Goal: Information Seeking & Learning: Learn about a topic

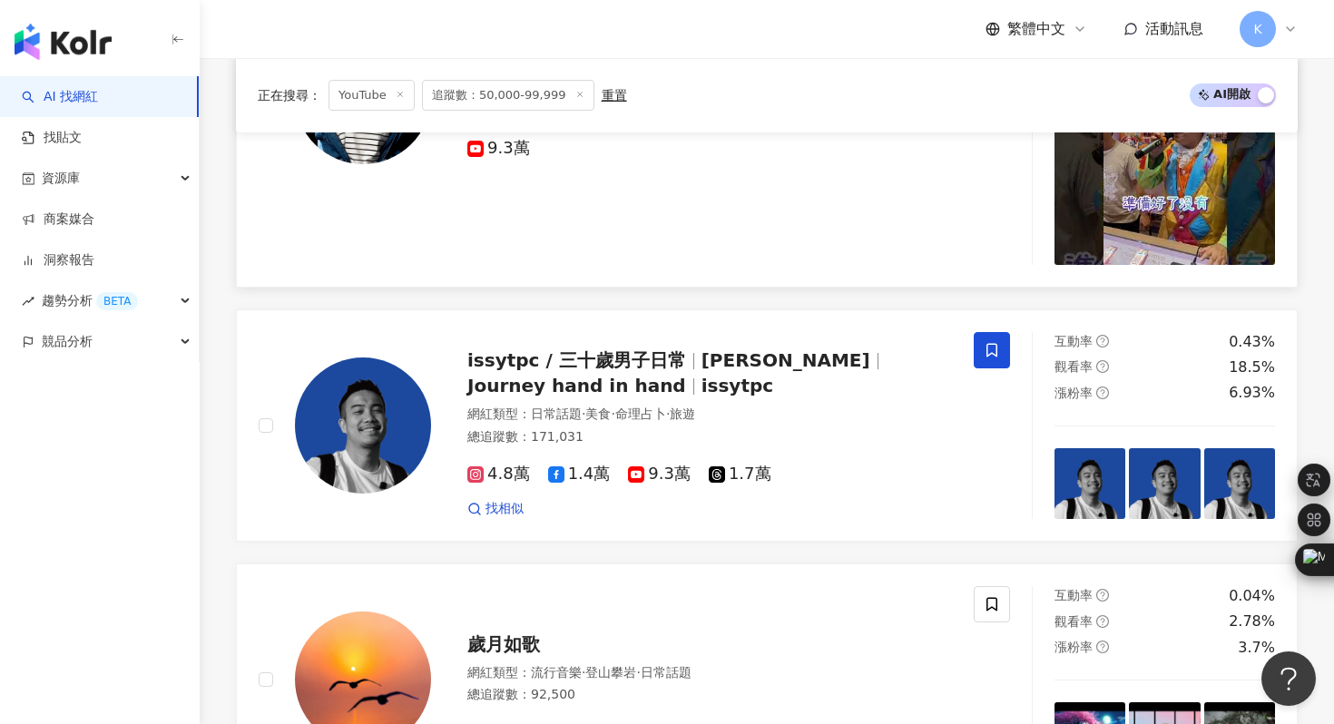
scroll to position [3196, 0]
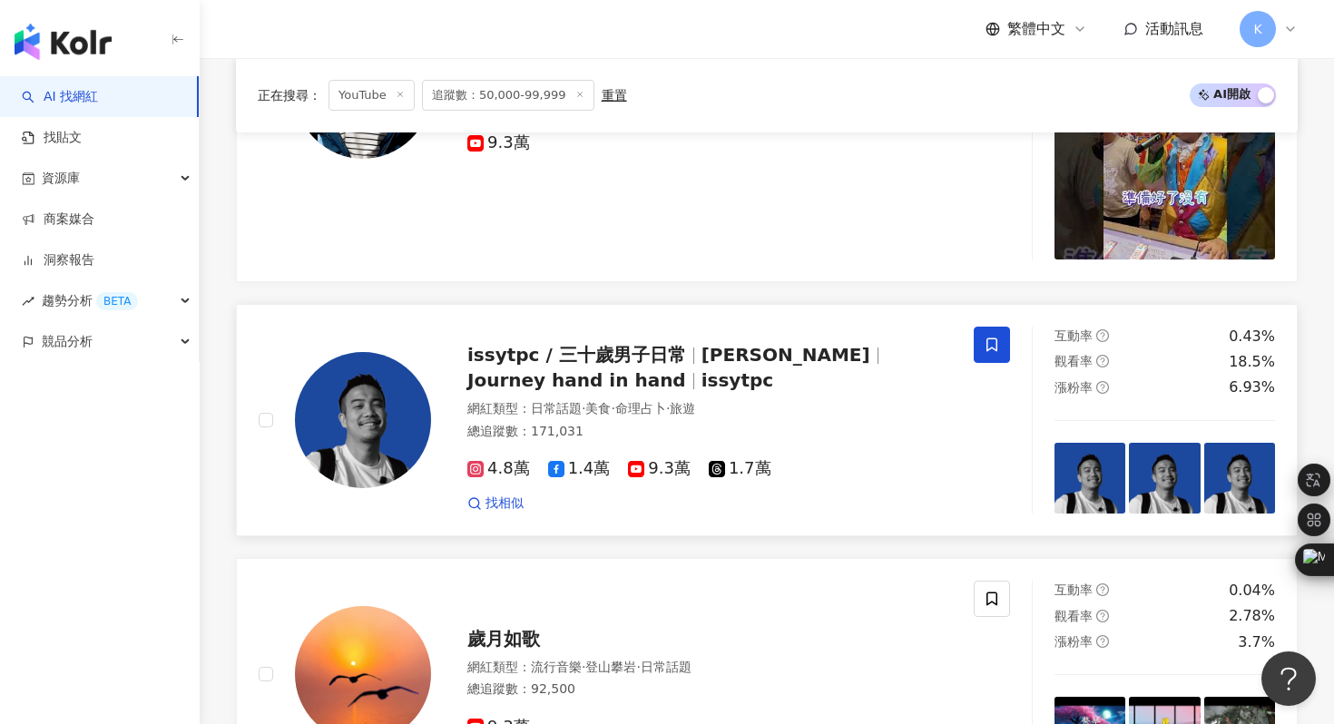
click at [369, 409] on img at bounding box center [363, 420] width 136 height 136
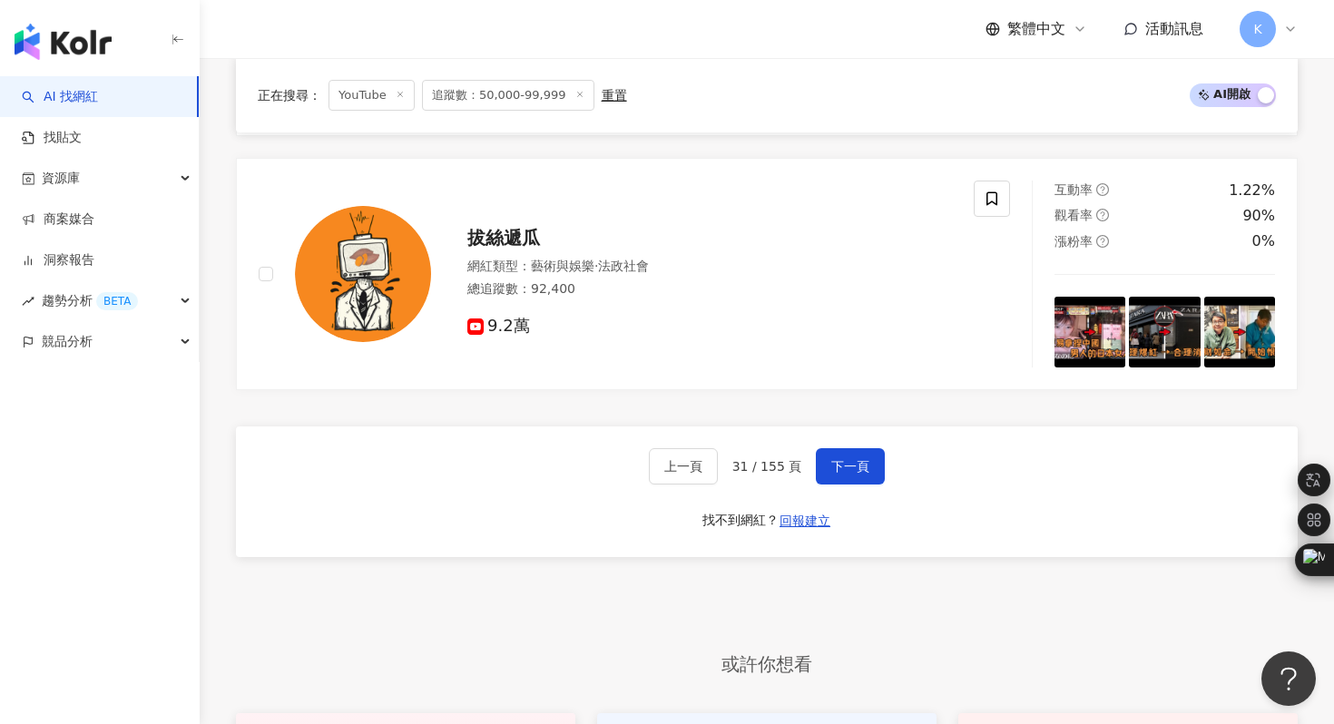
scroll to position [3853, 0]
click at [857, 478] on button "下一頁" at bounding box center [850, 466] width 69 height 36
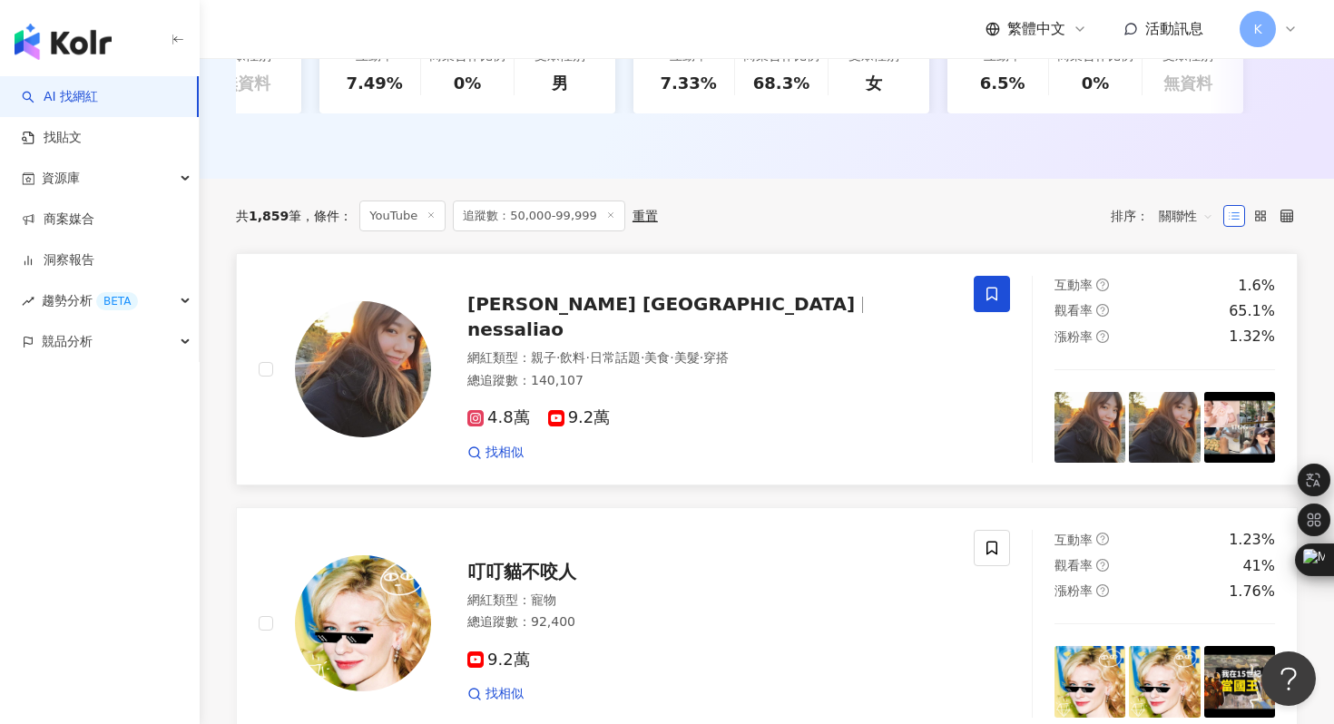
scroll to position [513, 0]
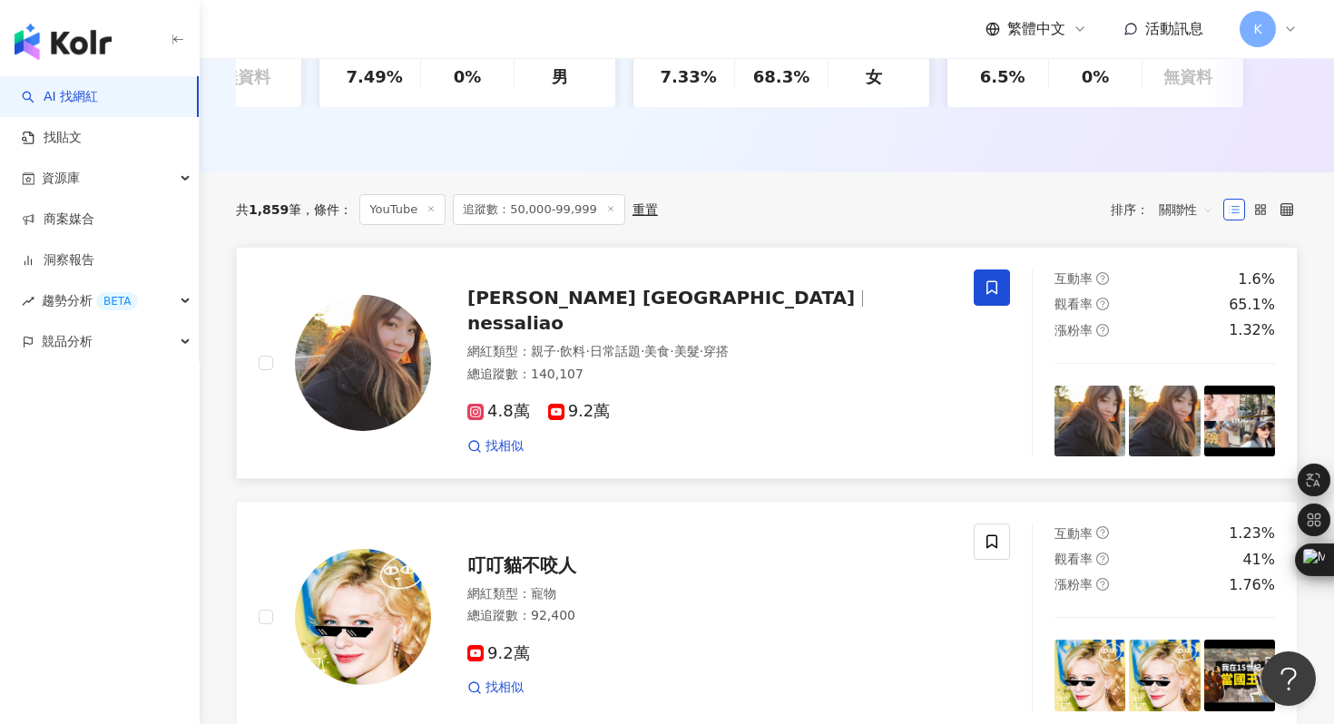
click at [389, 342] on img at bounding box center [363, 363] width 136 height 136
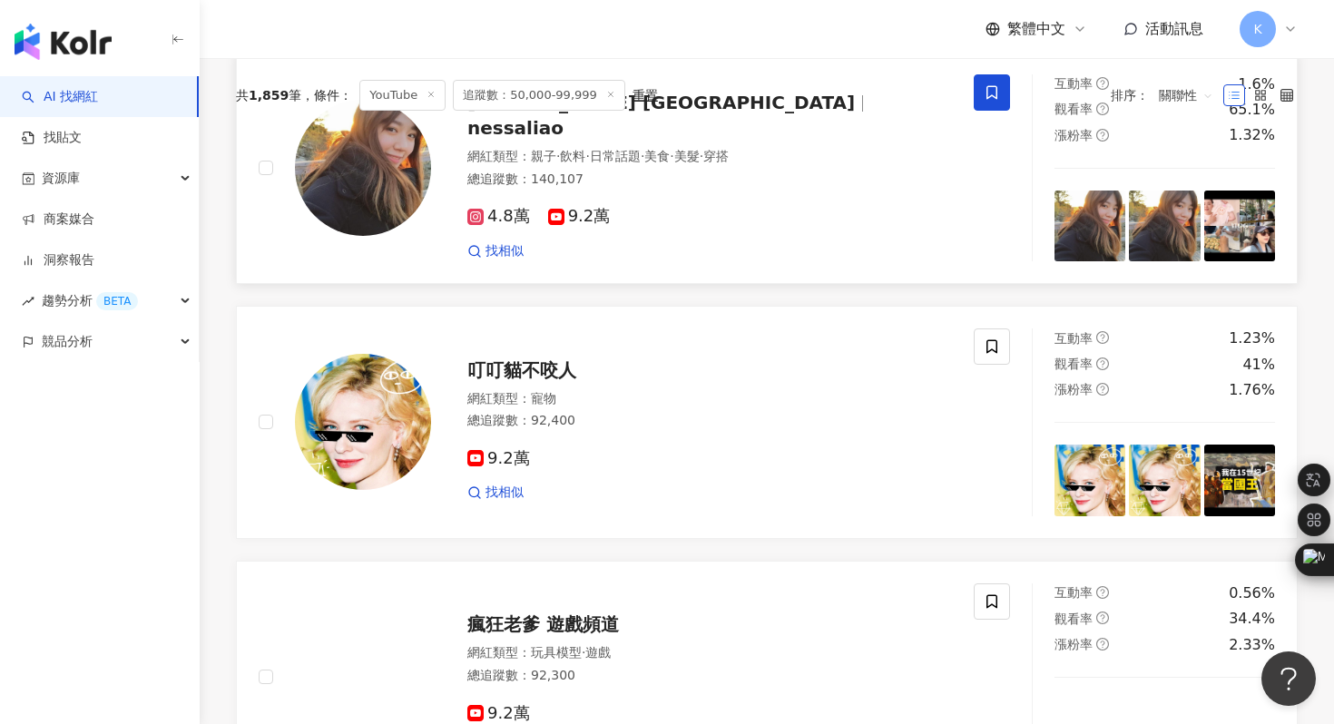
scroll to position [0, 0]
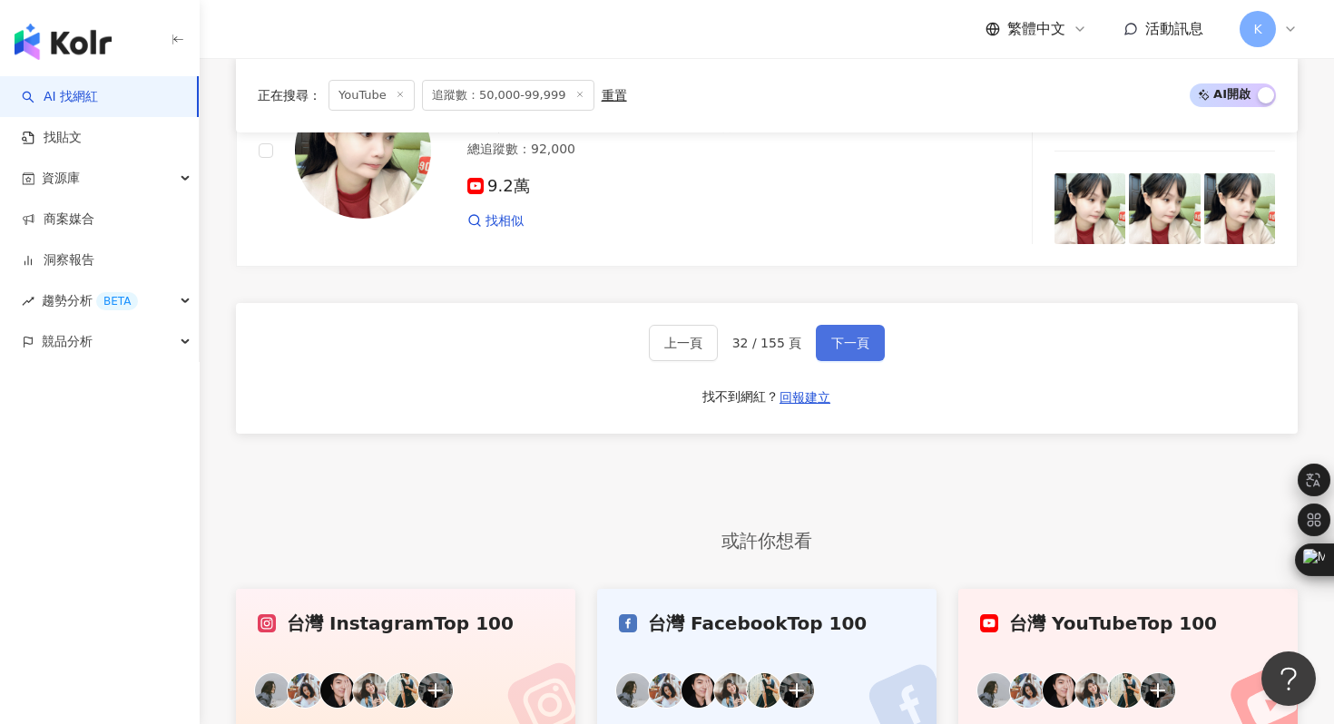
click at [844, 330] on button "下一頁" at bounding box center [850, 343] width 69 height 36
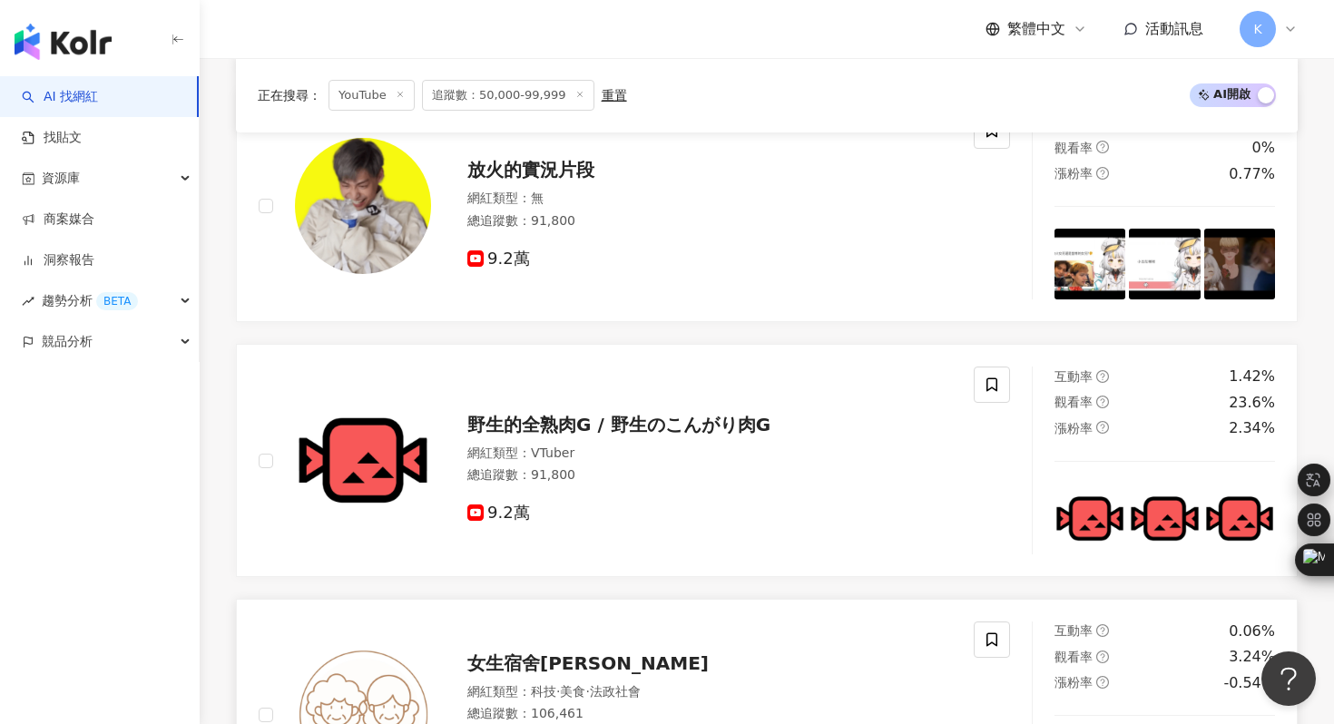
scroll to position [3047, 0]
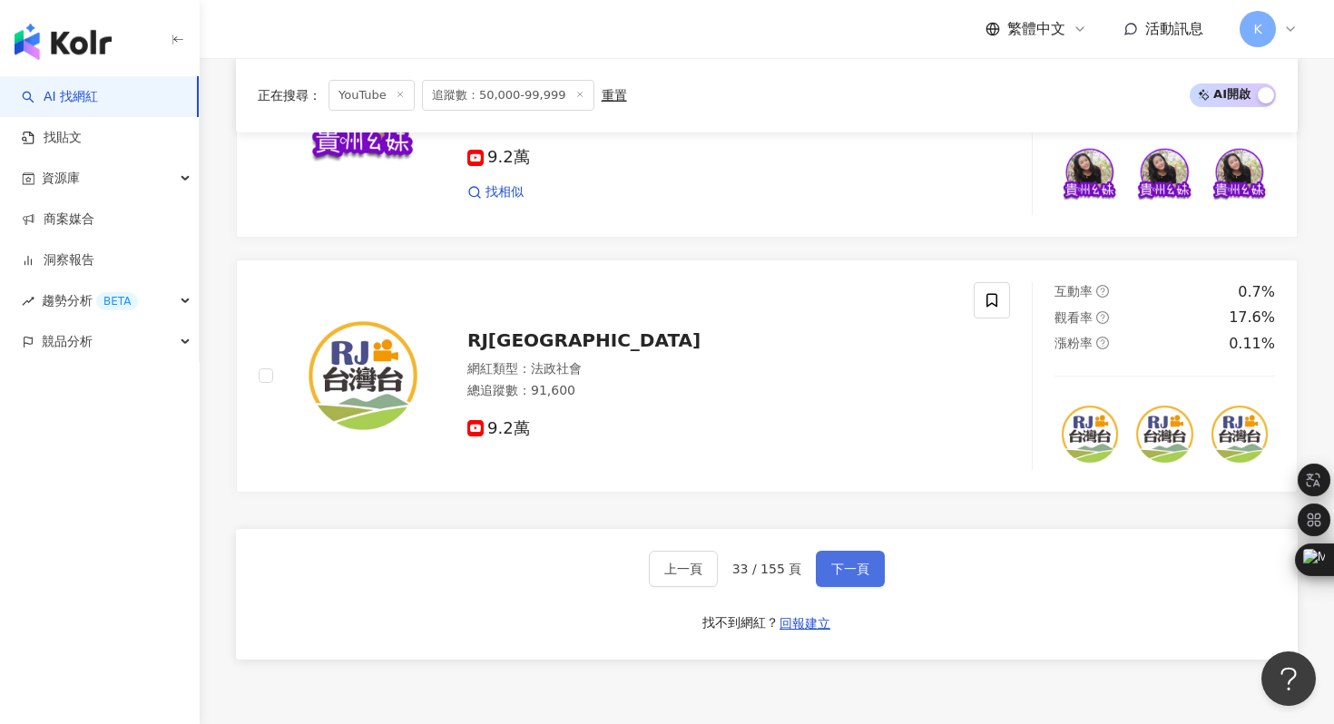
click at [852, 568] on span "下一頁" at bounding box center [851, 569] width 38 height 15
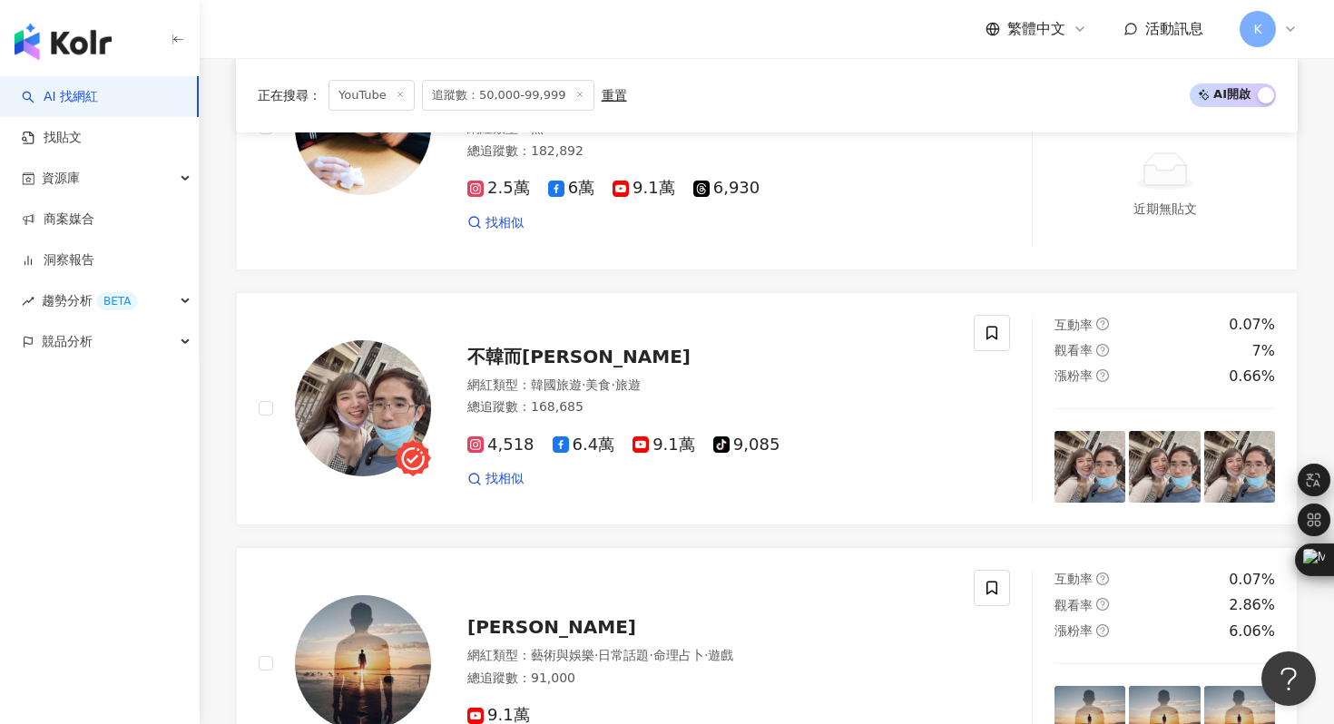
scroll to position [2803, 0]
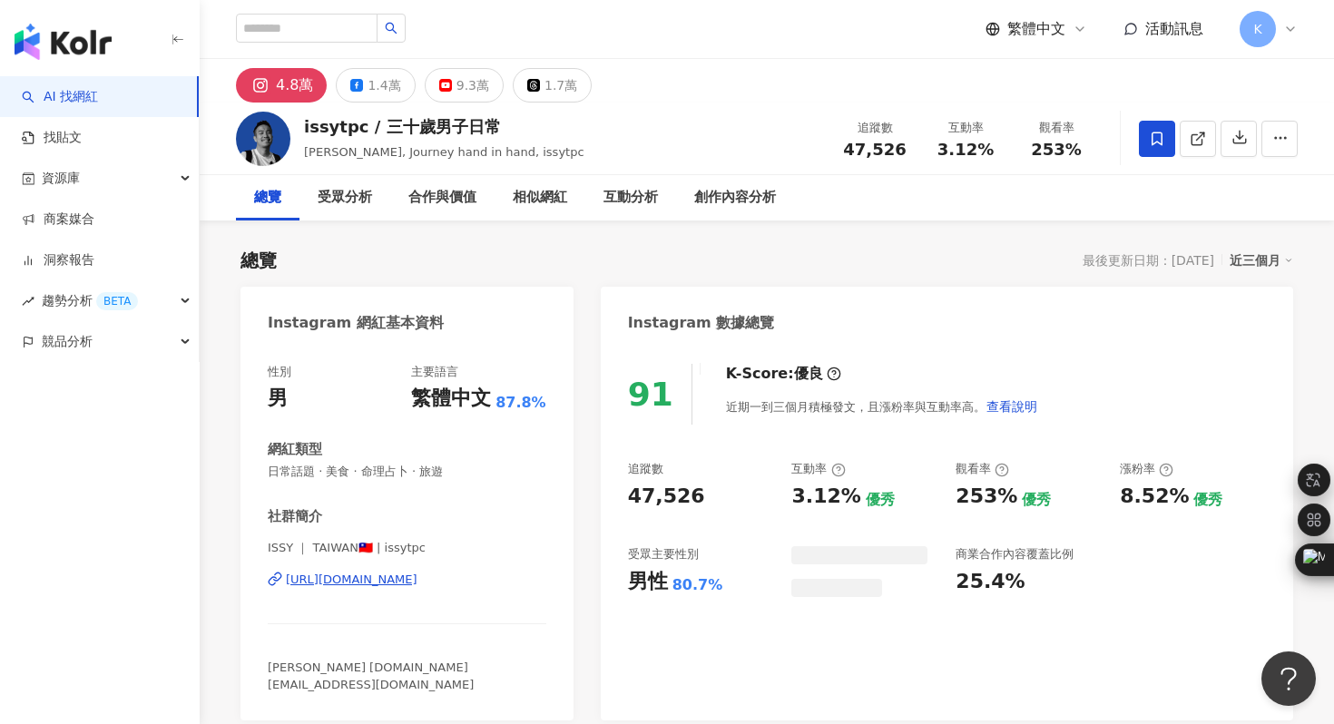
click at [458, 89] on div "9.3萬" at bounding box center [473, 85] width 33 height 25
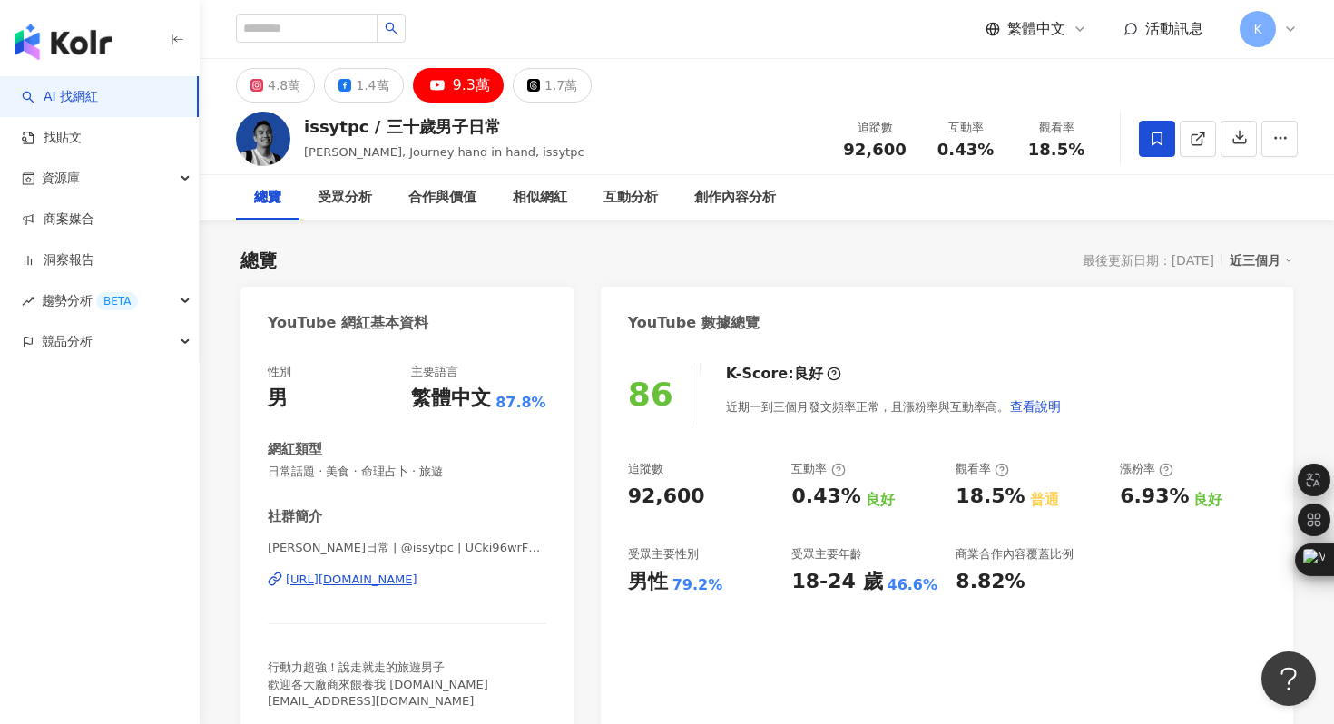
click at [400, 581] on div "https://www.youtube.com/channel/UCki96wrFha9MJUm7OHxNr9g" at bounding box center [352, 580] width 132 height 16
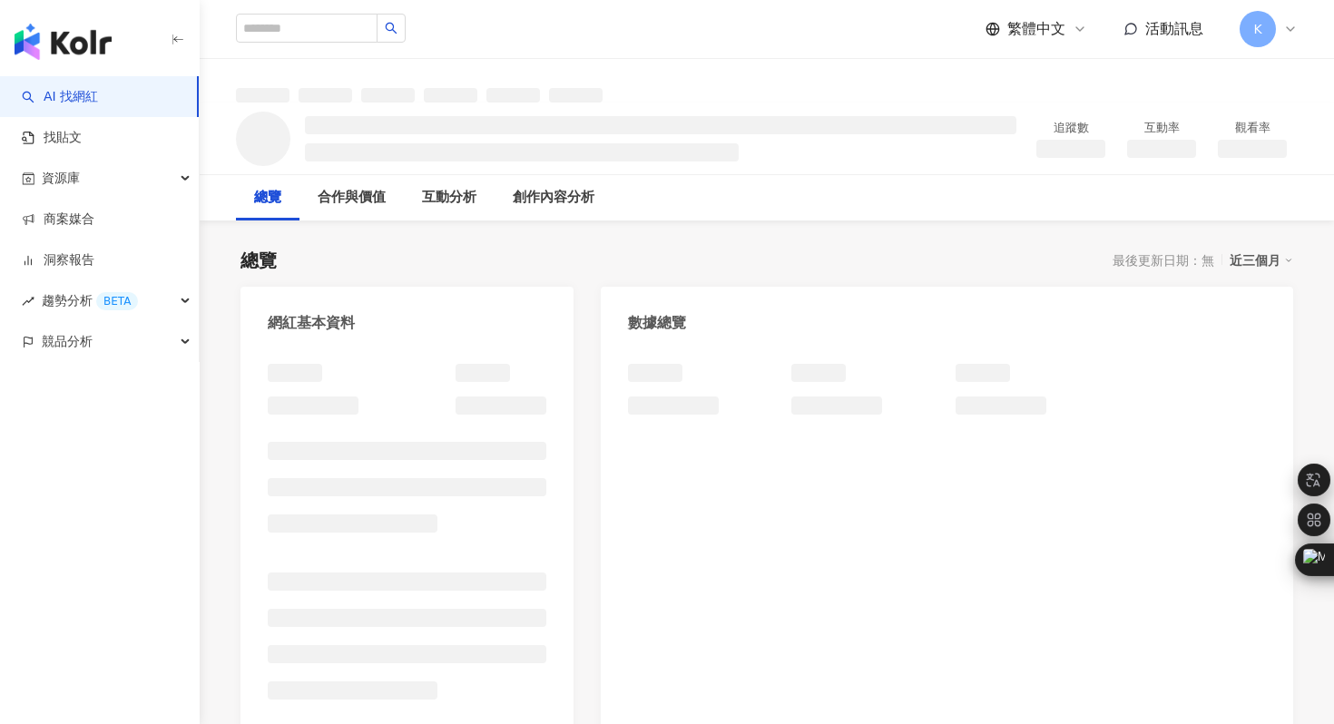
scroll to position [58, 0]
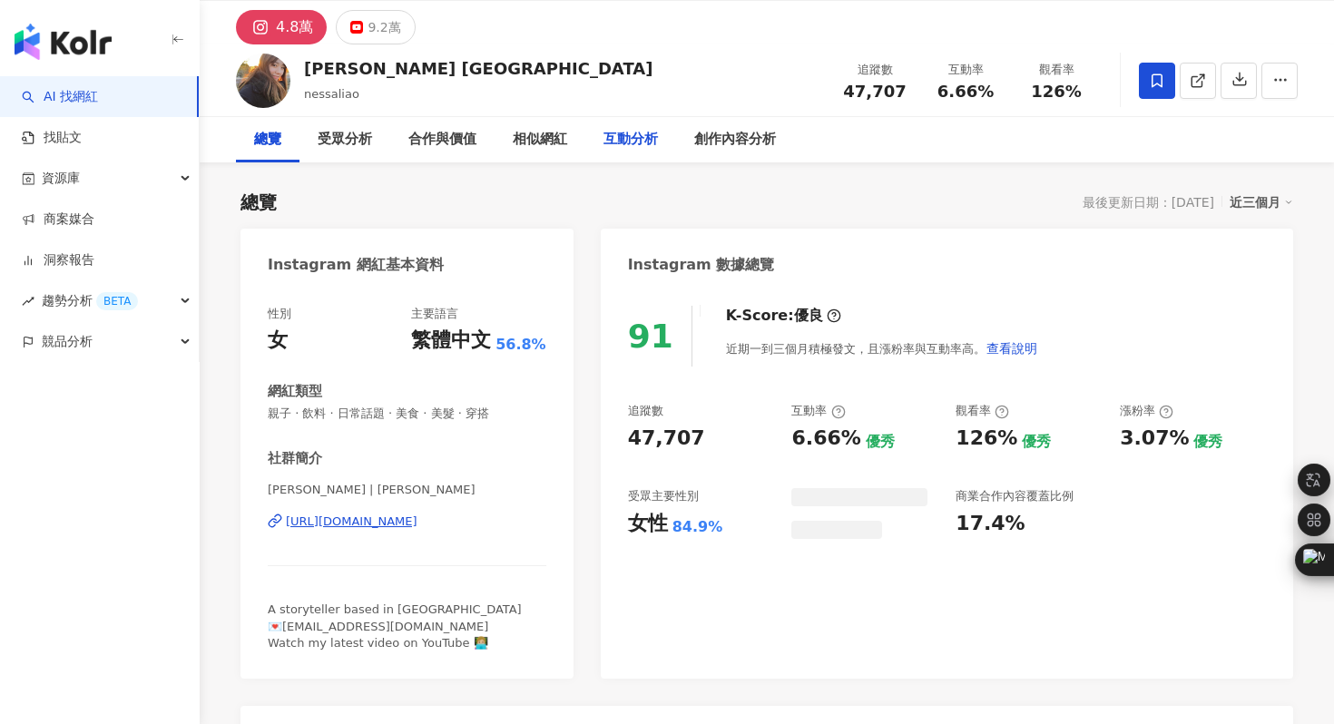
scroll to position [58, 0]
click at [386, 18] on div "9.2萬" at bounding box center [384, 27] width 33 height 25
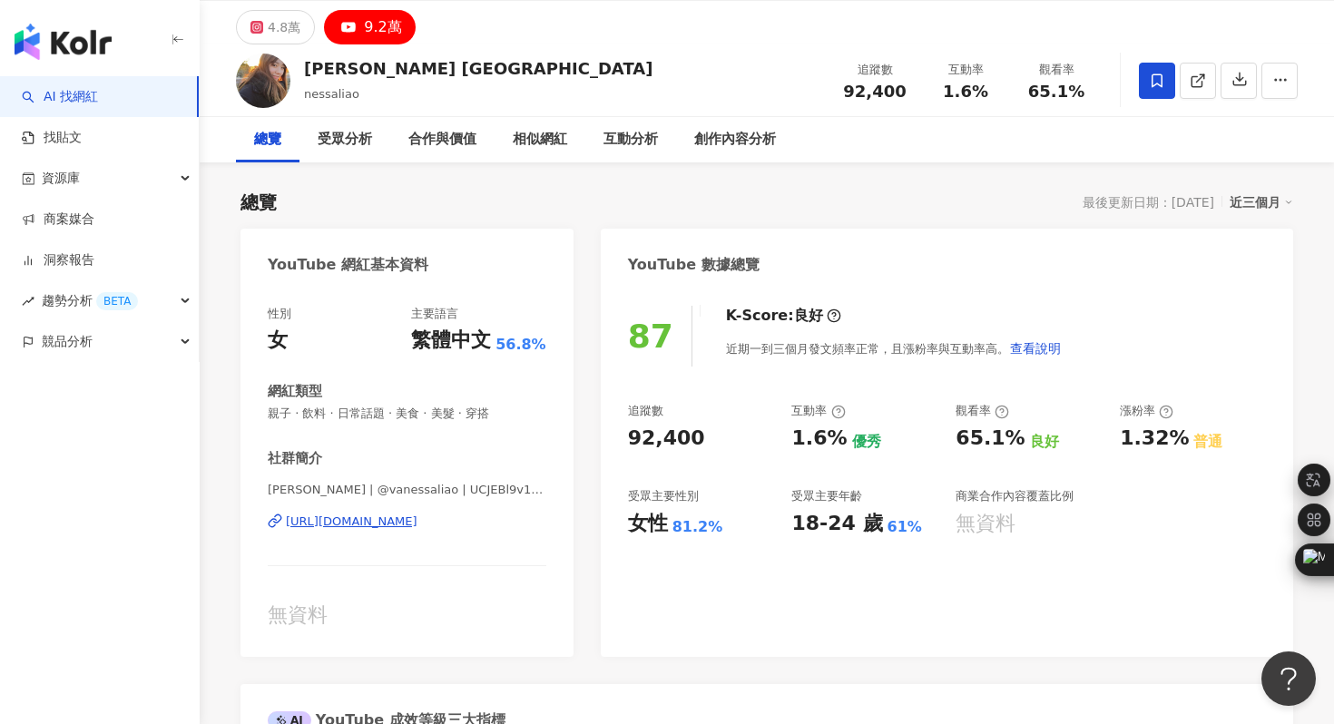
click at [418, 520] on div "[URL][DOMAIN_NAME]" at bounding box center [352, 522] width 132 height 16
